Goal: Task Accomplishment & Management: Use online tool/utility

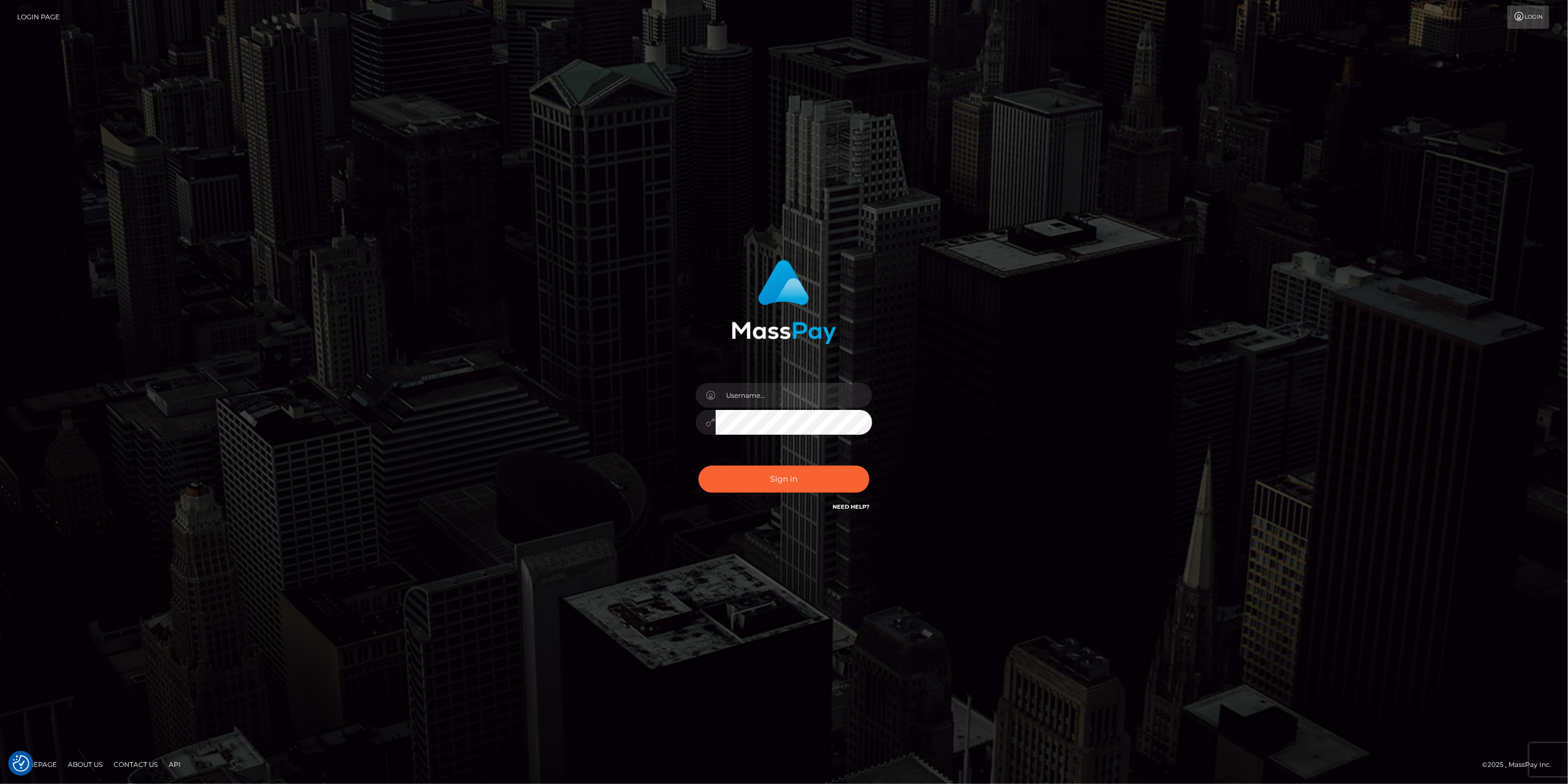
click at [785, 378] on div at bounding box center [784, 416] width 193 height 84
click at [796, 390] on input "text" at bounding box center [795, 395] width 157 height 24
paste input "APteam.medley"
type input "APteam.medley"
drag, startPoint x: 792, startPoint y: 484, endPoint x: 798, endPoint y: 480, distance: 7.2
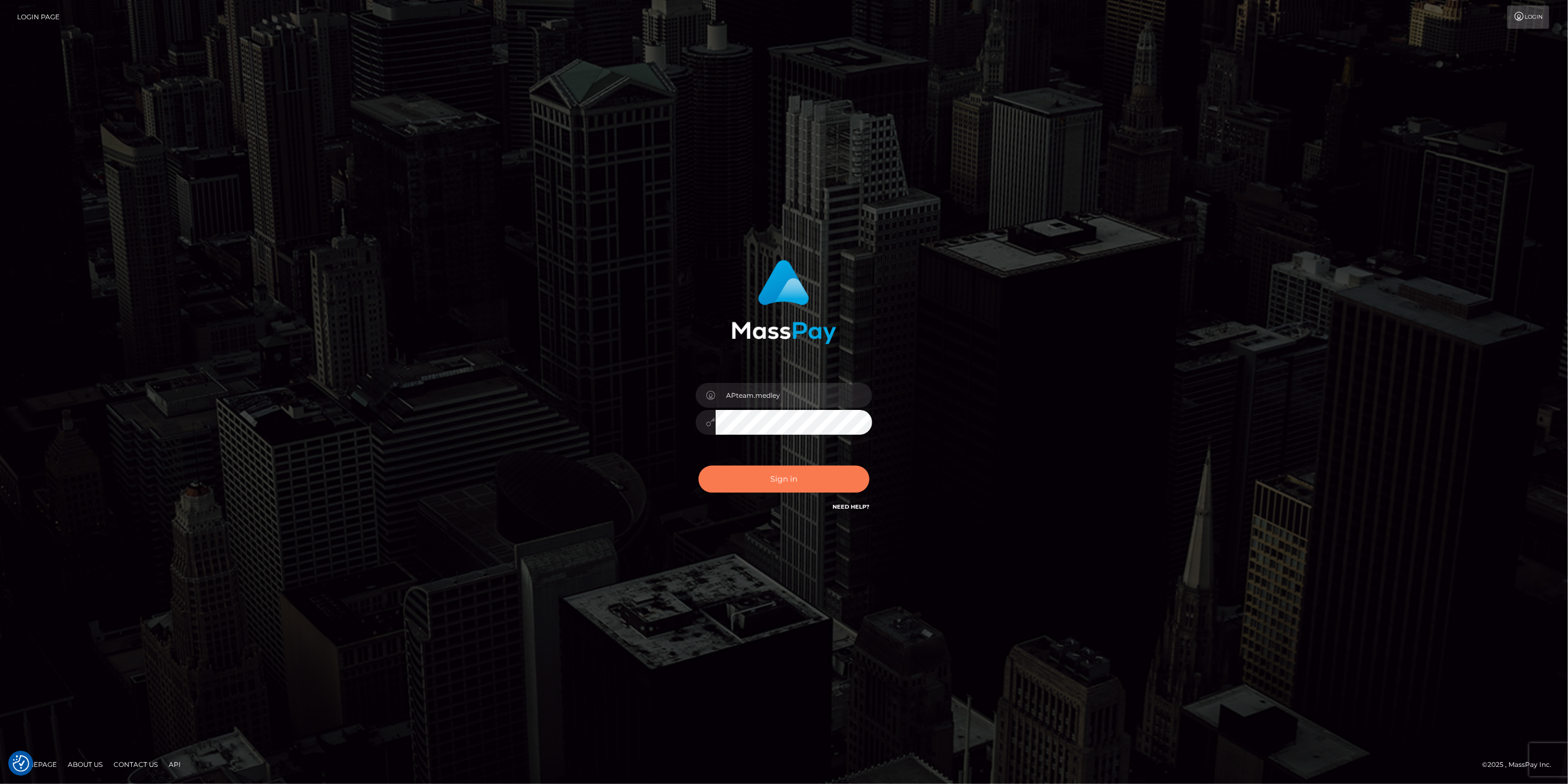
click at [792, 483] on button "Sign in" at bounding box center [784, 479] width 171 height 27
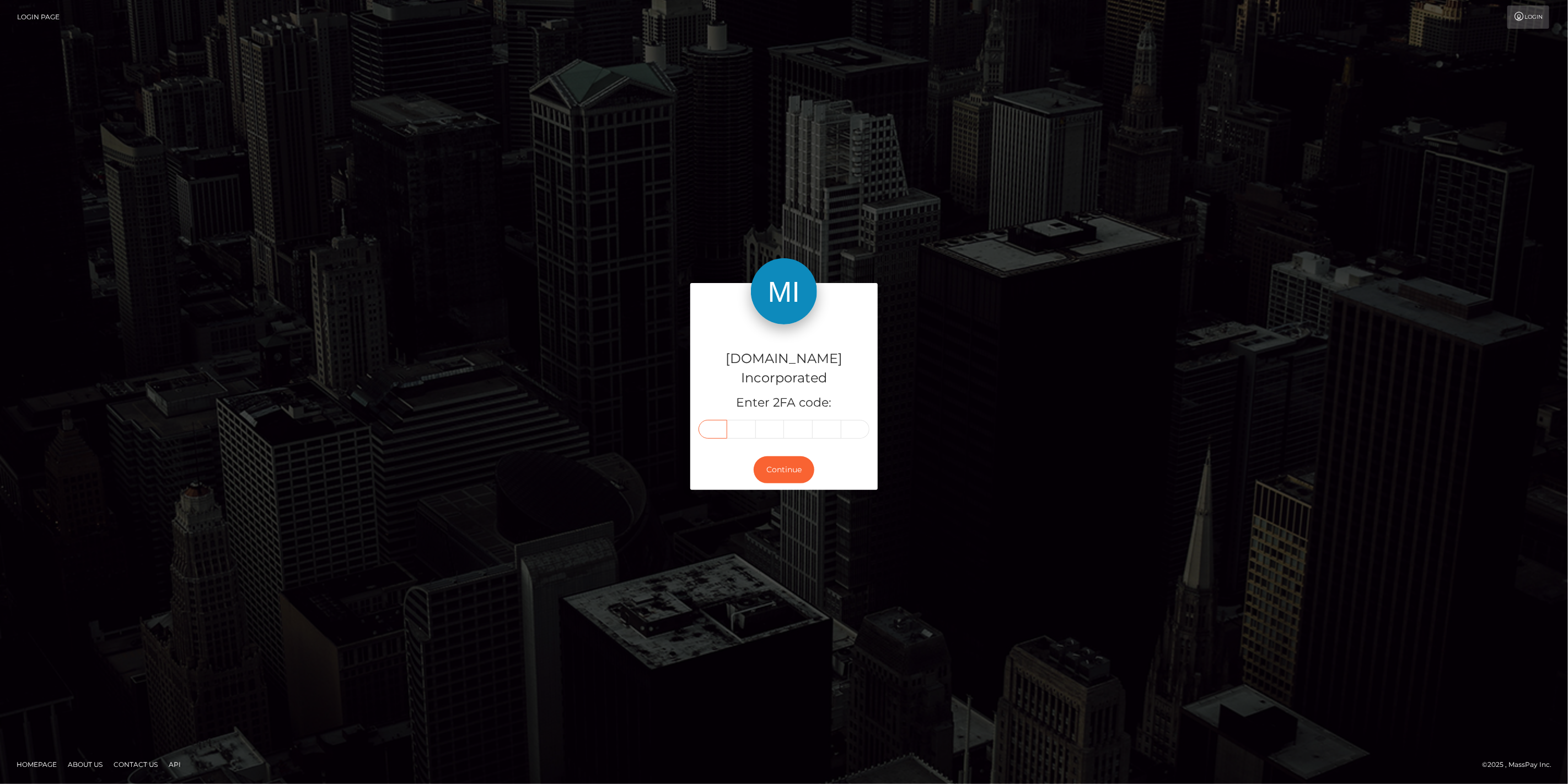
click at [704, 425] on input "text" at bounding box center [713, 429] width 29 height 19
type input "2"
type input "5"
type input "1"
type input "8"
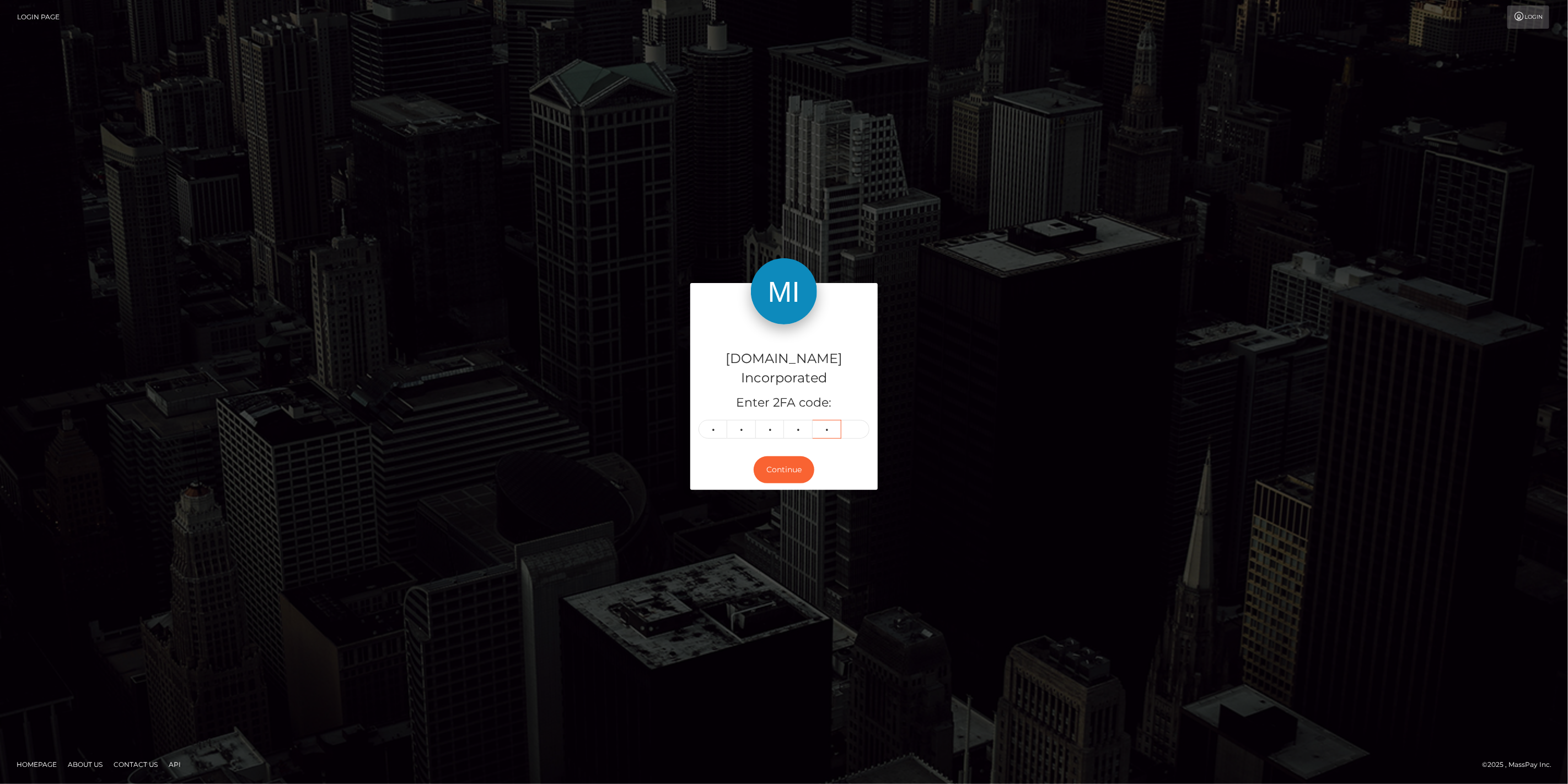
type input "9"
type input "7"
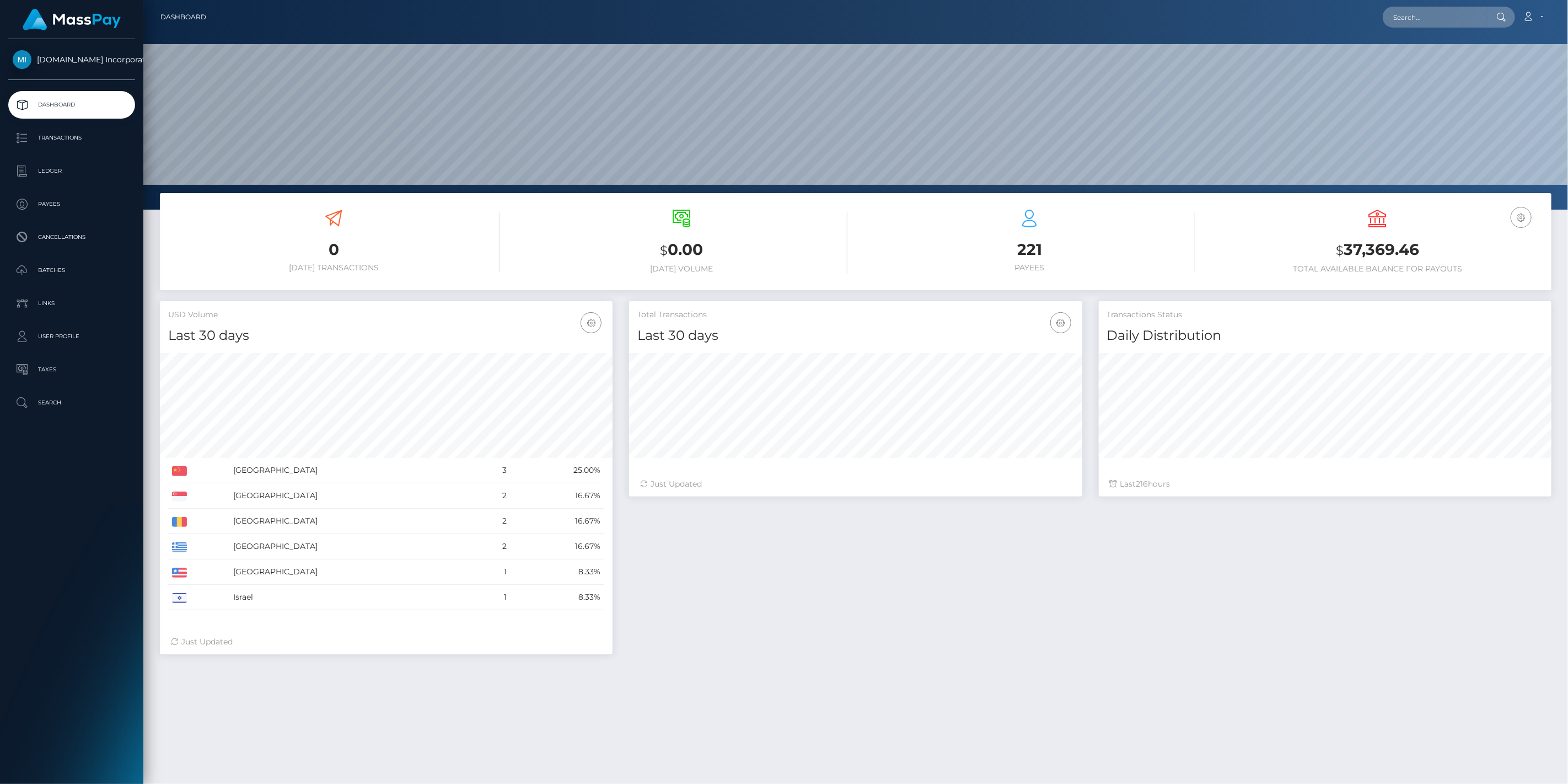
scroll to position [196, 453]
click at [48, 206] on p "Payees" at bounding box center [72, 204] width 118 height 17
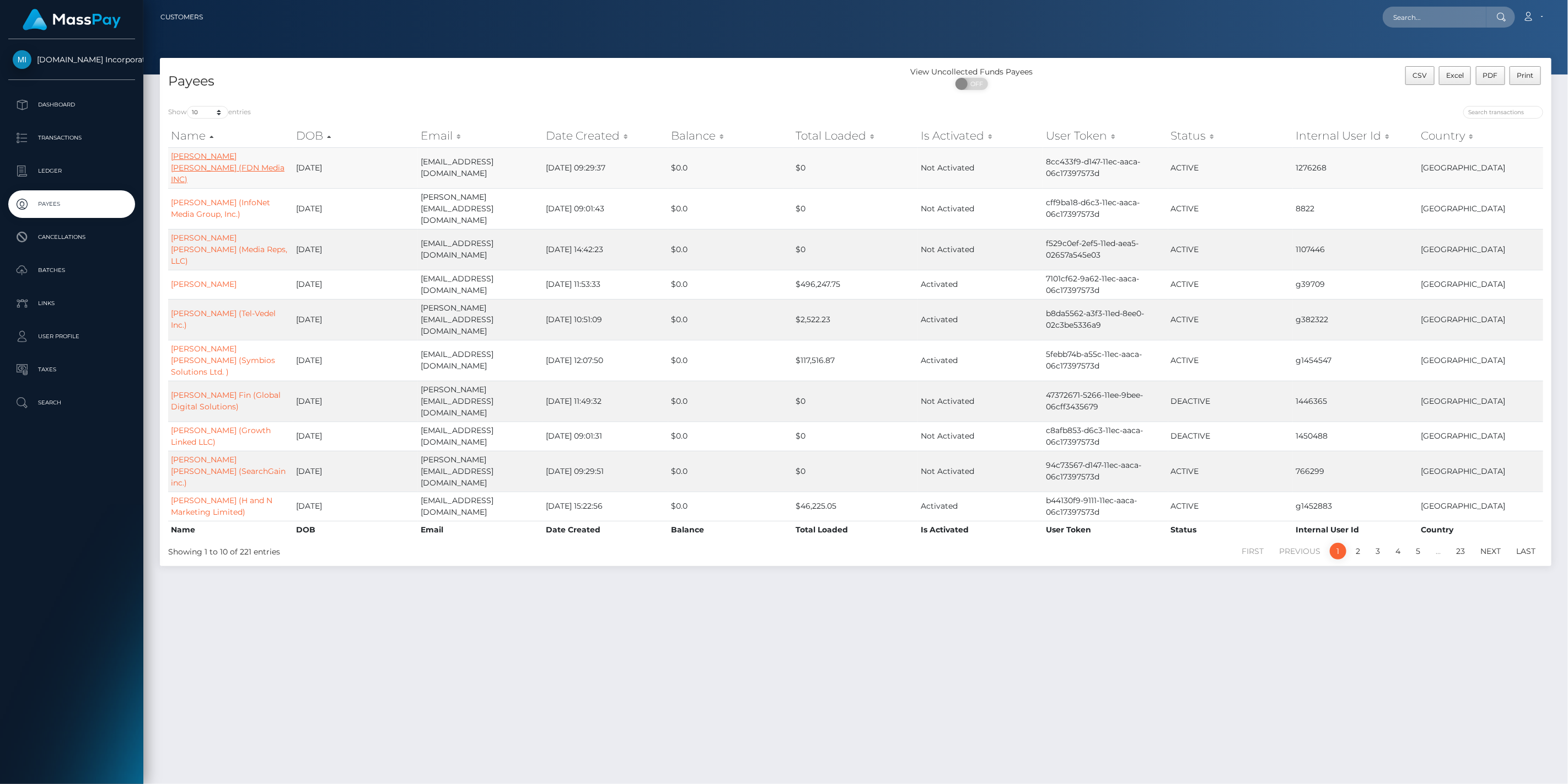
click at [218, 153] on link "[PERSON_NAME] [PERSON_NAME] (FDN Media INC)" at bounding box center [227, 167] width 114 height 33
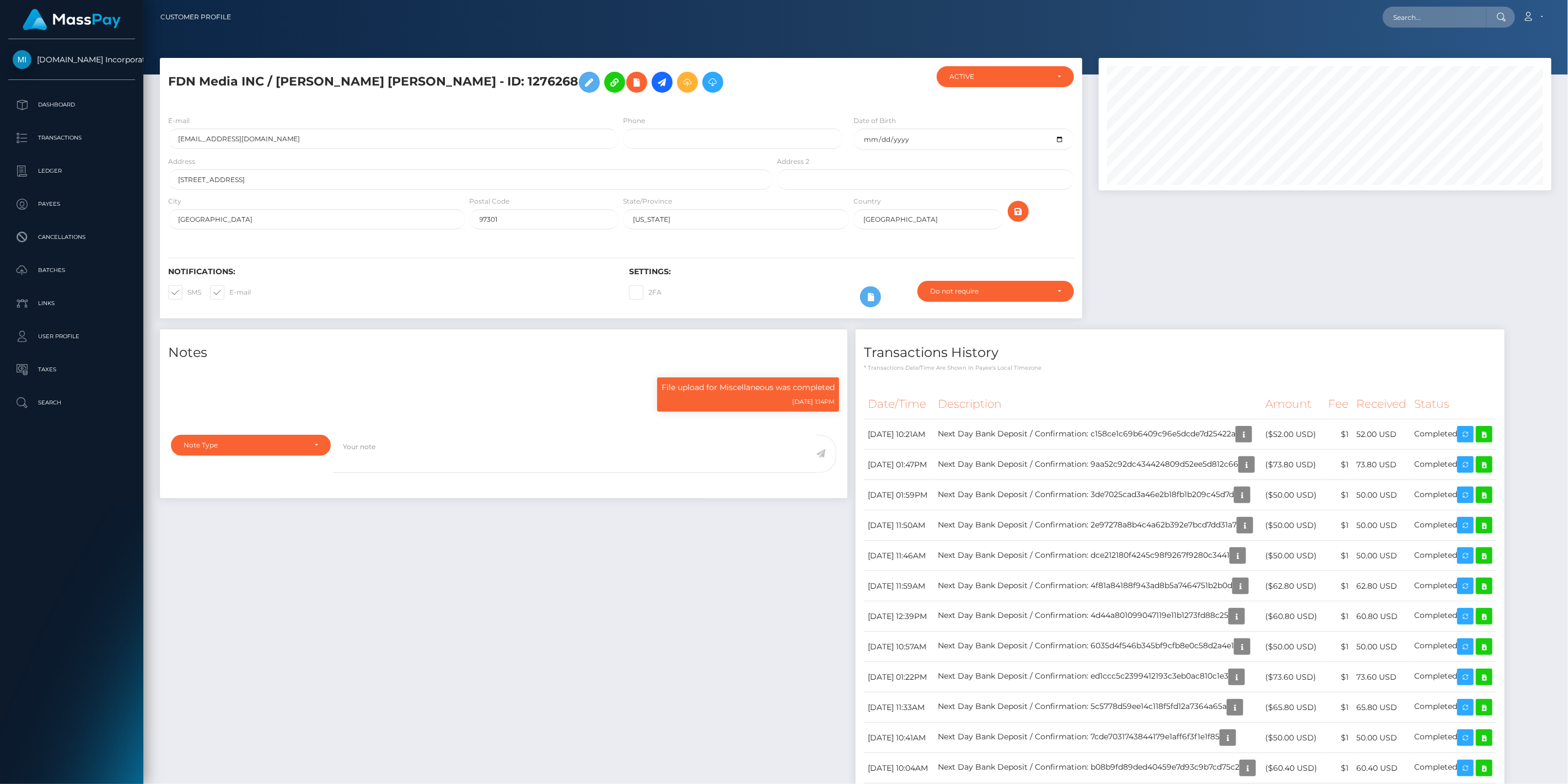
scroll to position [132, 453]
click at [656, 87] on icon at bounding box center [662, 83] width 13 height 13
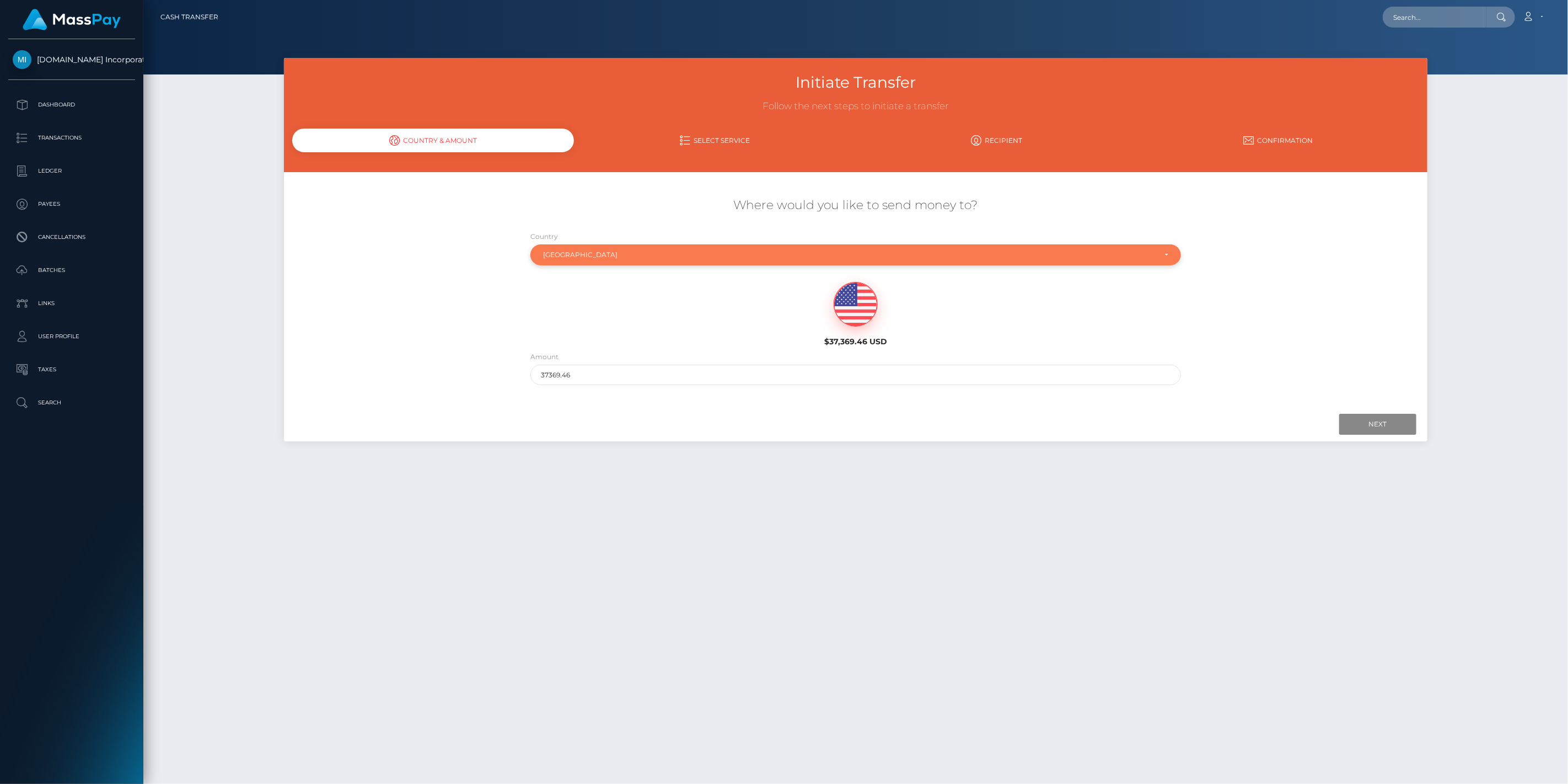
click at [607, 247] on div "[GEOGRAPHIC_DATA]" at bounding box center [856, 255] width 650 height 21
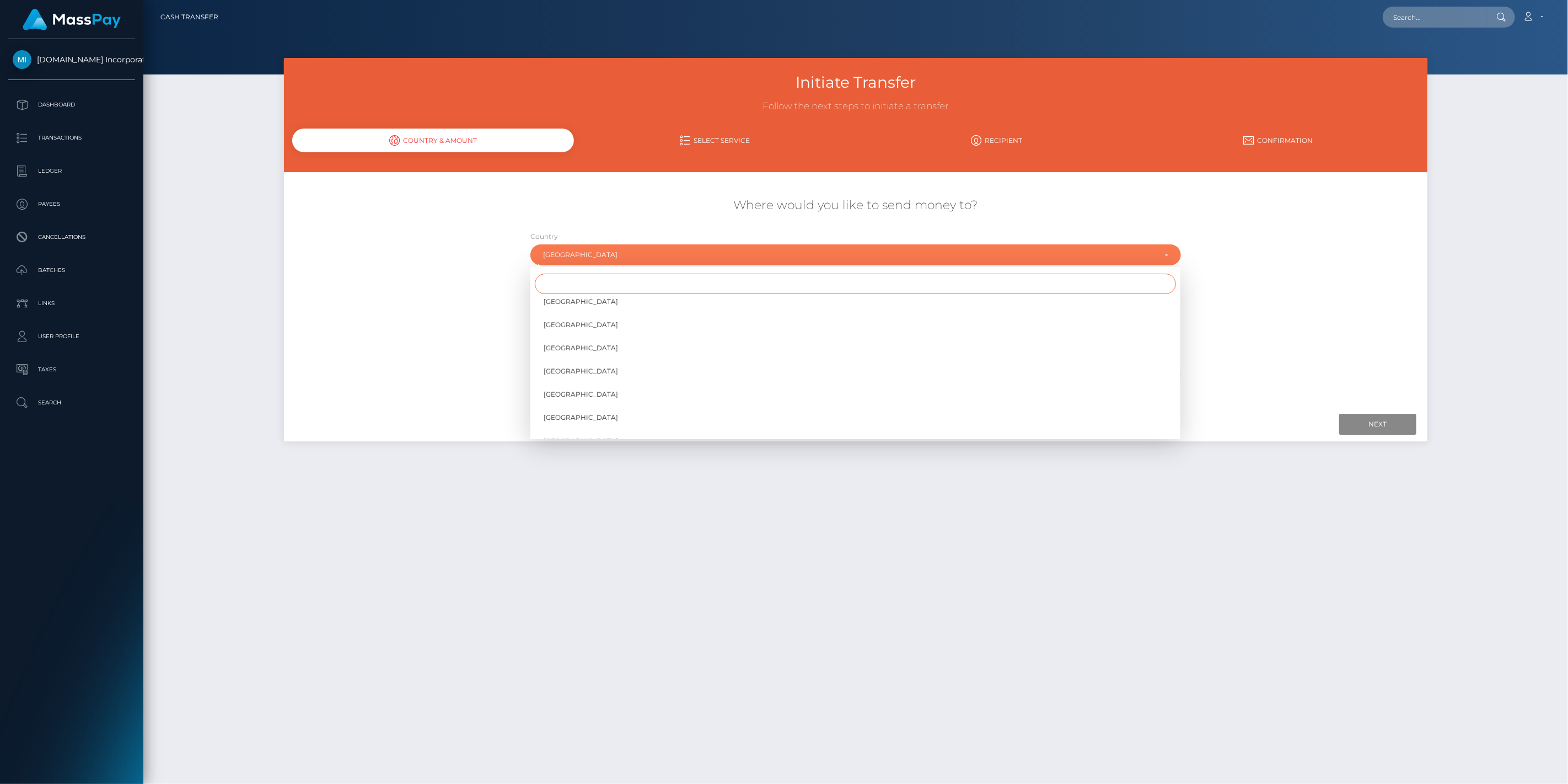
click at [597, 288] on input "Search" at bounding box center [855, 284] width 641 height 20
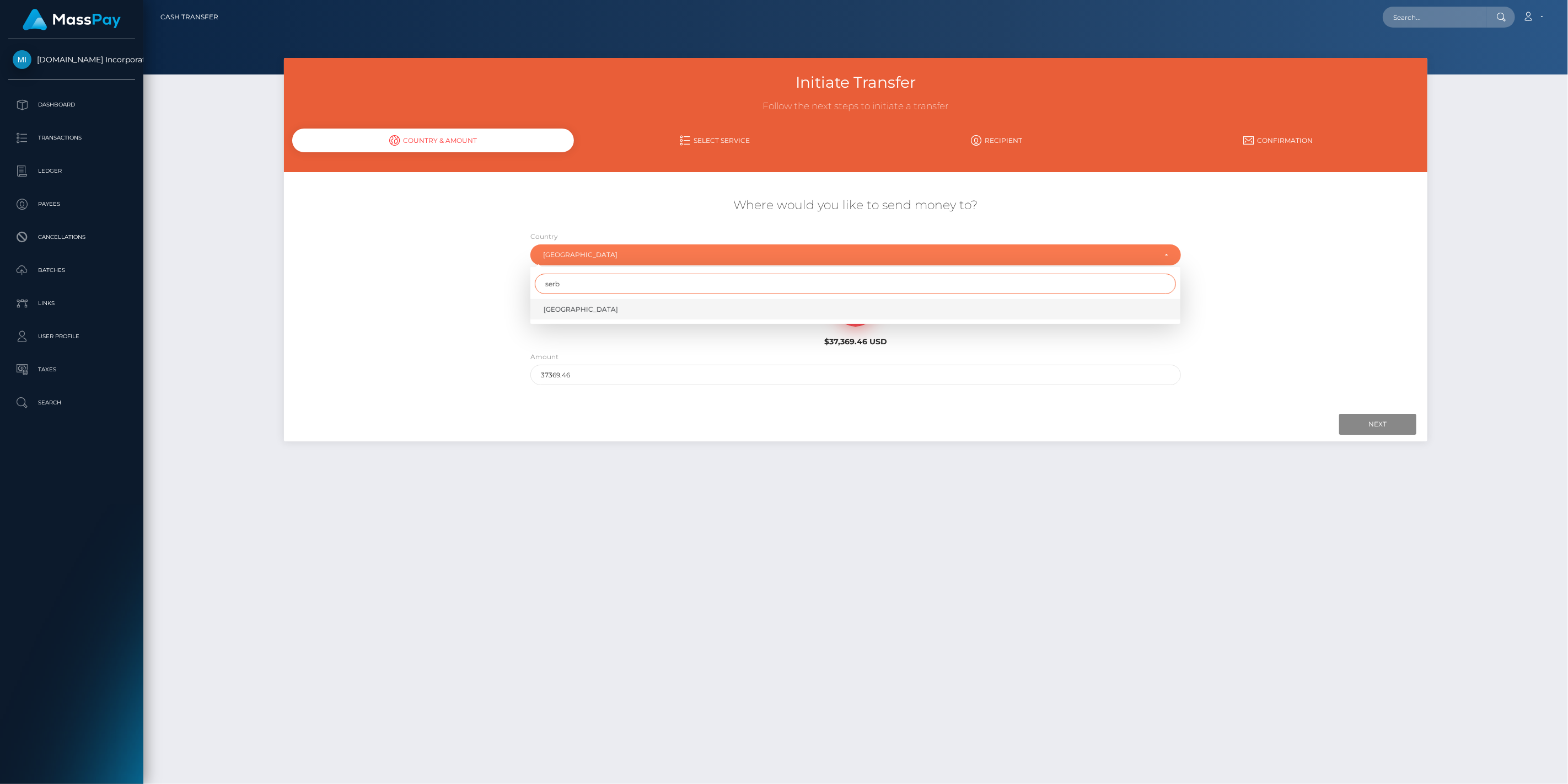
type input "serb"
click at [581, 312] on link "Serbia" at bounding box center [856, 309] width 650 height 20
select select "SRB"
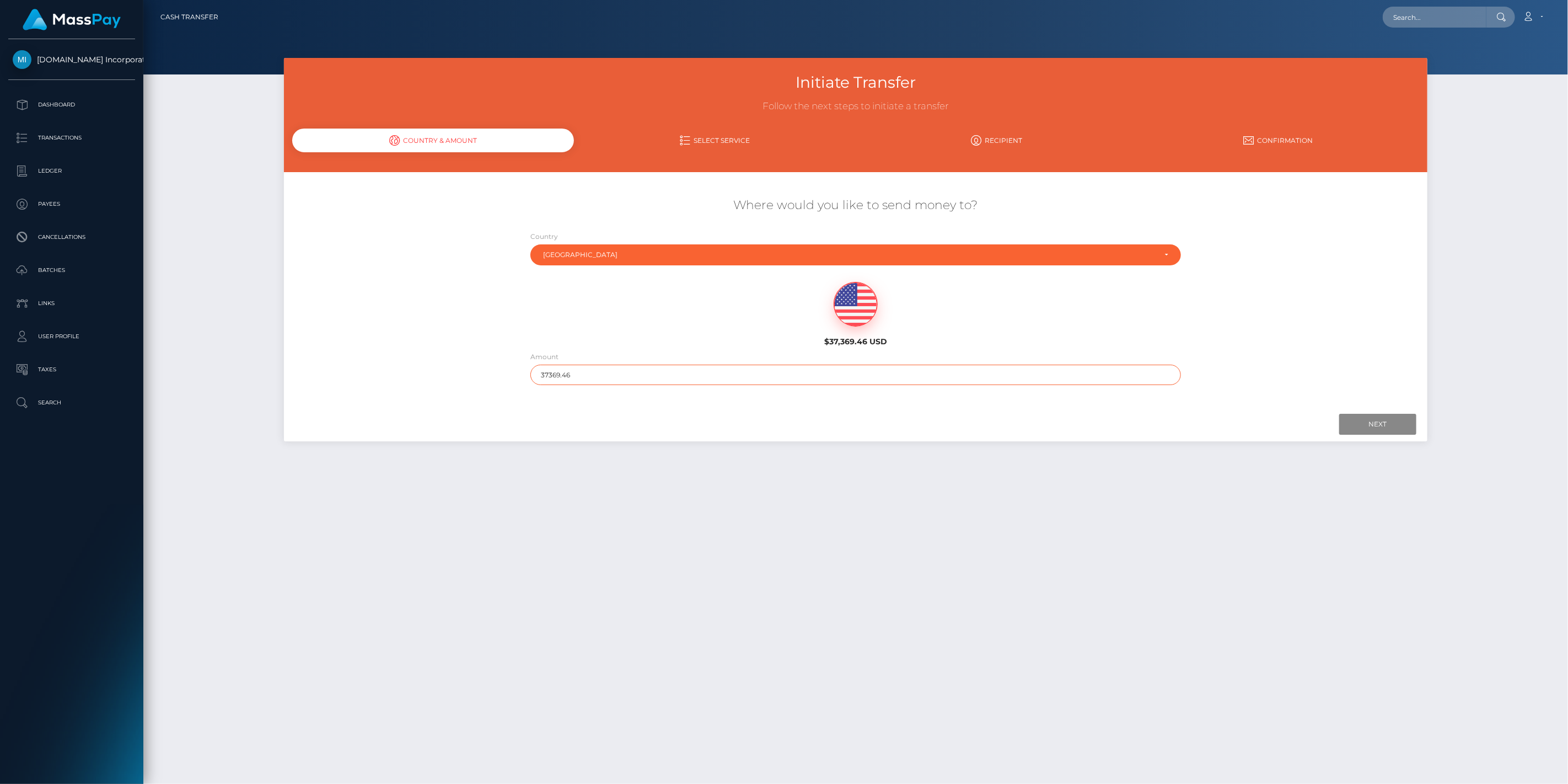
drag, startPoint x: 586, startPoint y: 371, endPoint x: 403, endPoint y: 392, distance: 184.2
click at [411, 383] on div "Where would you like to send money to? Country Abkhazia Afghanistan Albania Alg…" at bounding box center [855, 291] width 1143 height 199
type input "1000"
click at [1026, 439] on div "Next Finish Previous" at bounding box center [855, 424] width 1143 height 35
click at [1376, 421] on input "Next" at bounding box center [1378, 424] width 78 height 21
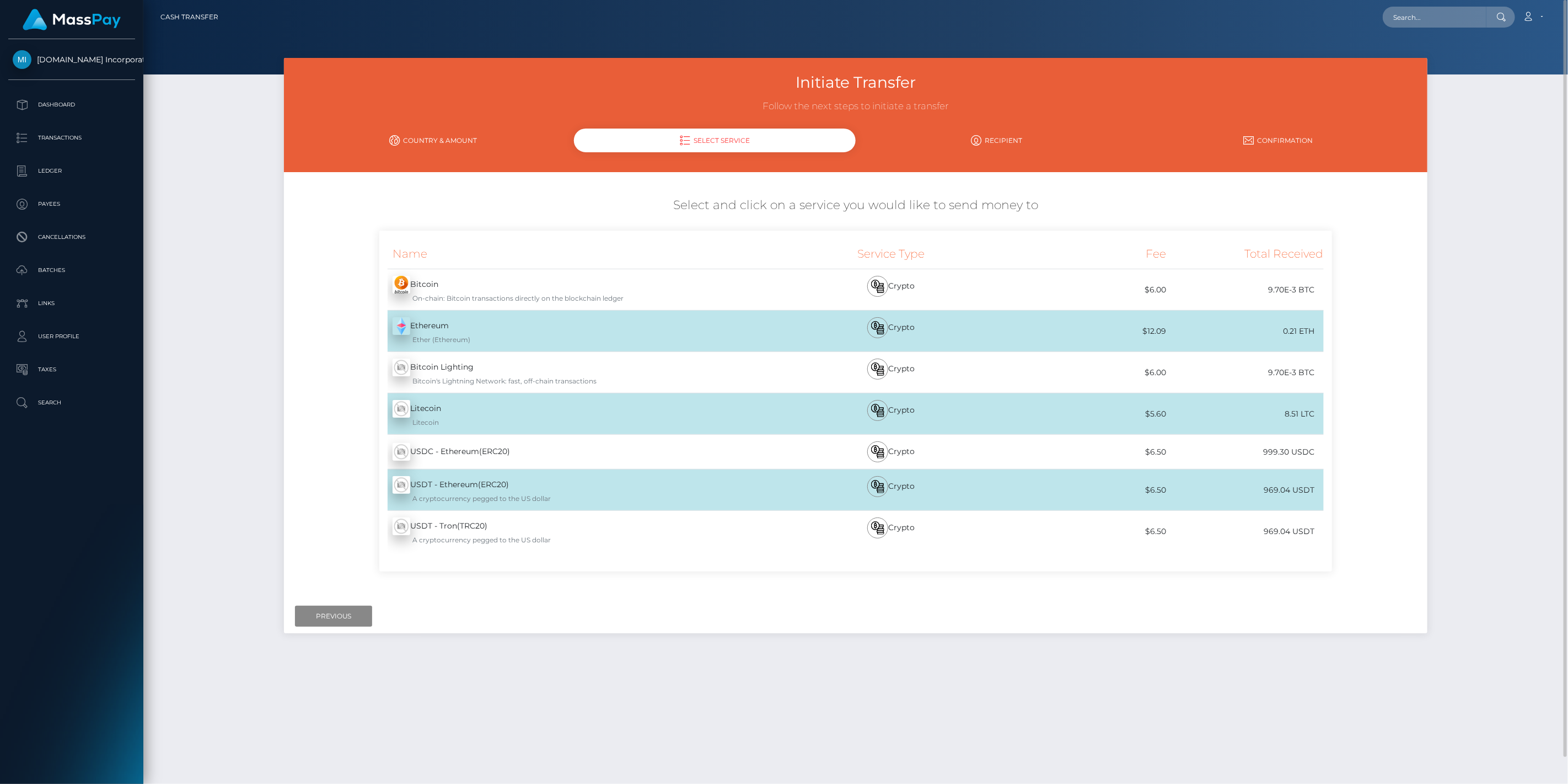
click at [703, 635] on div "Initiate Transfer Follow the next steps to initiate a transfer Country & Amount…" at bounding box center [855, 352] width 1143 height 587
click at [436, 149] on link "Country & Amount" at bounding box center [433, 140] width 281 height 19
